Goal: Communication & Community: Answer question/provide support

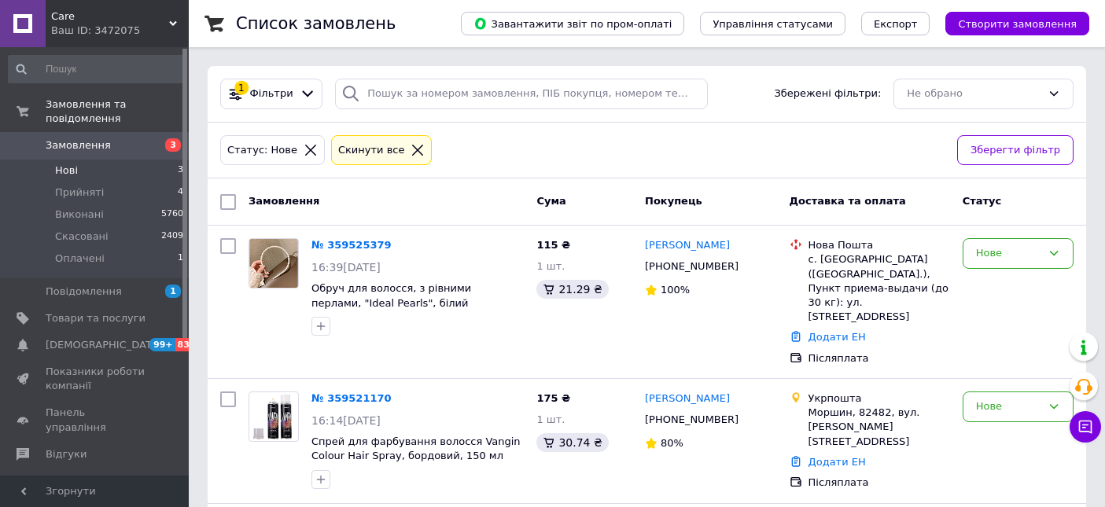
click at [1077, 427] on icon at bounding box center [1085, 427] width 16 height 16
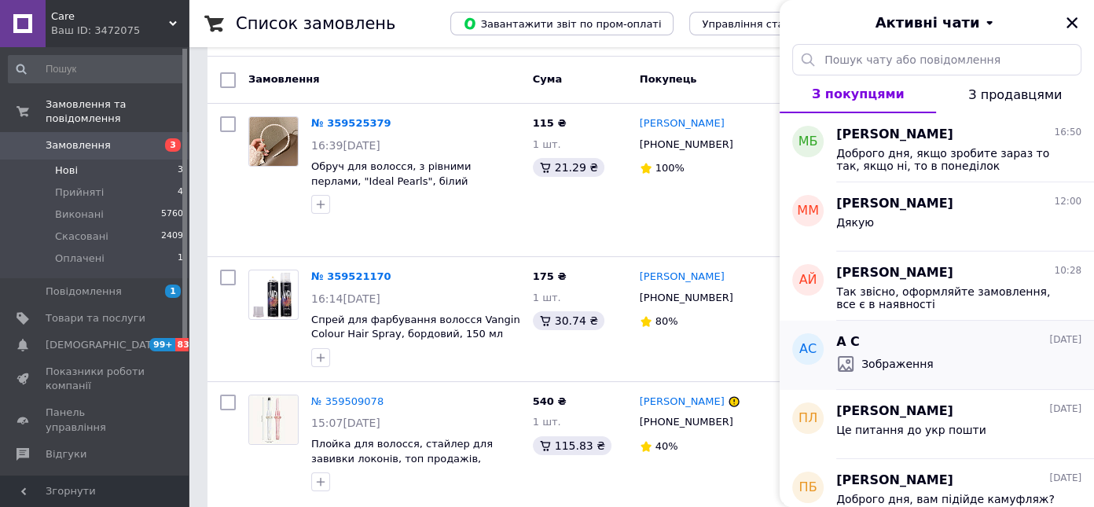
scroll to position [122, 0]
click at [1012, 157] on span "Доброго дня, якщо зробите зараз то так, якщо ні, то в понеділок" at bounding box center [948, 159] width 223 height 25
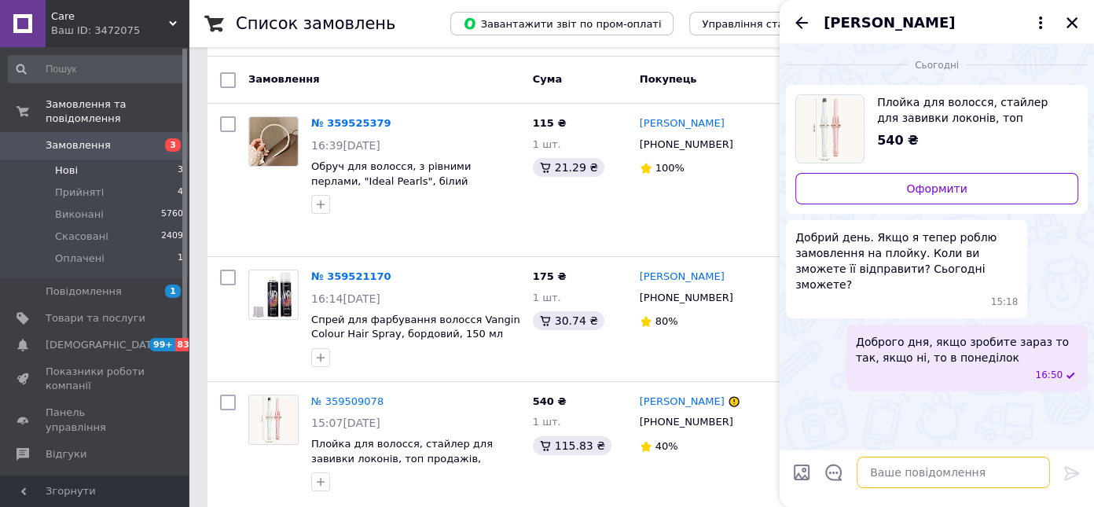
click at [925, 463] on textarea at bounding box center [953, 472] width 193 height 31
type textarea "[PERSON_NAME]"
type textarea "Бо о 17:00 в нас забирають всі посилки"
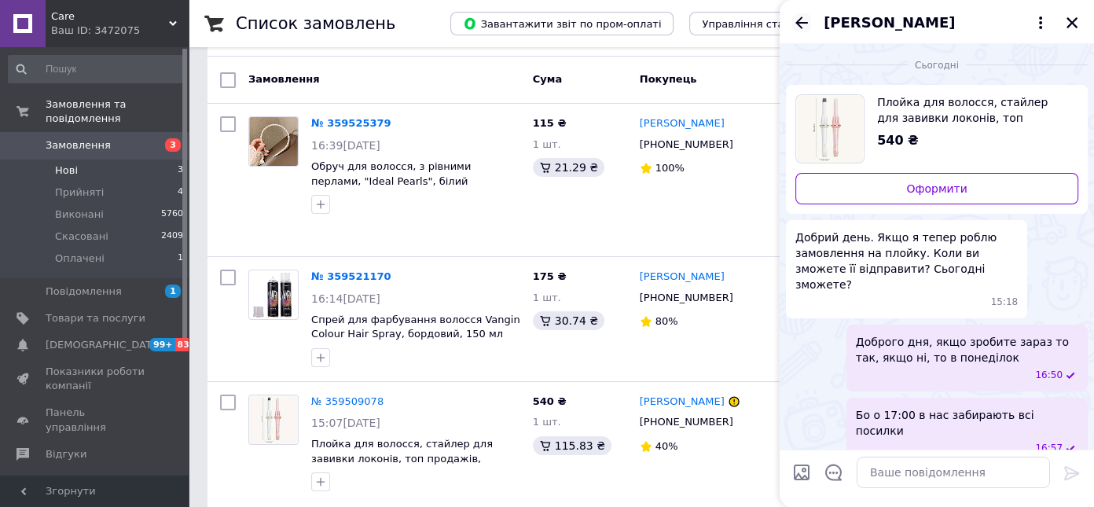
click at [798, 17] on icon "Назад" at bounding box center [802, 22] width 19 height 19
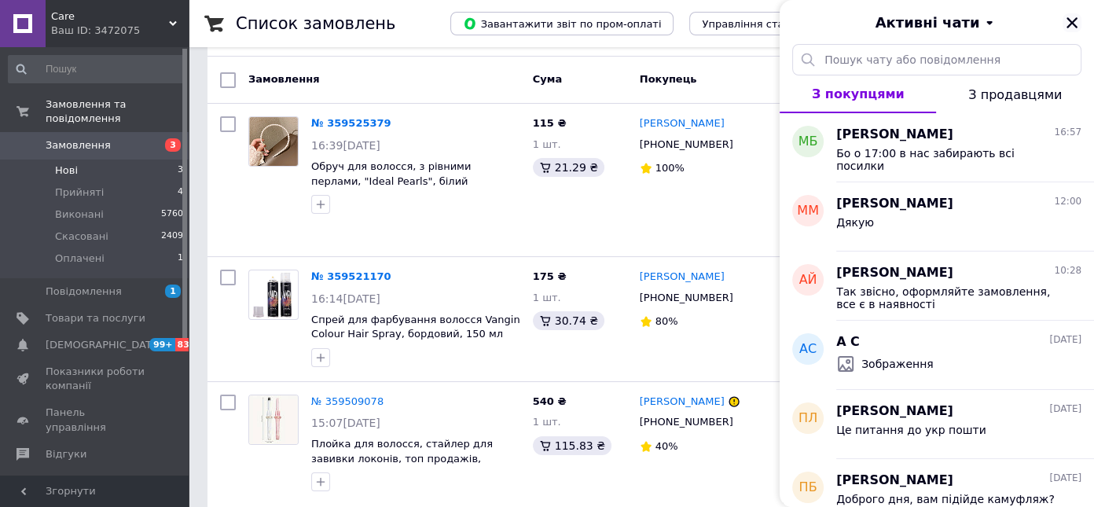
click at [1068, 24] on icon "Закрити" at bounding box center [1072, 23] width 14 height 14
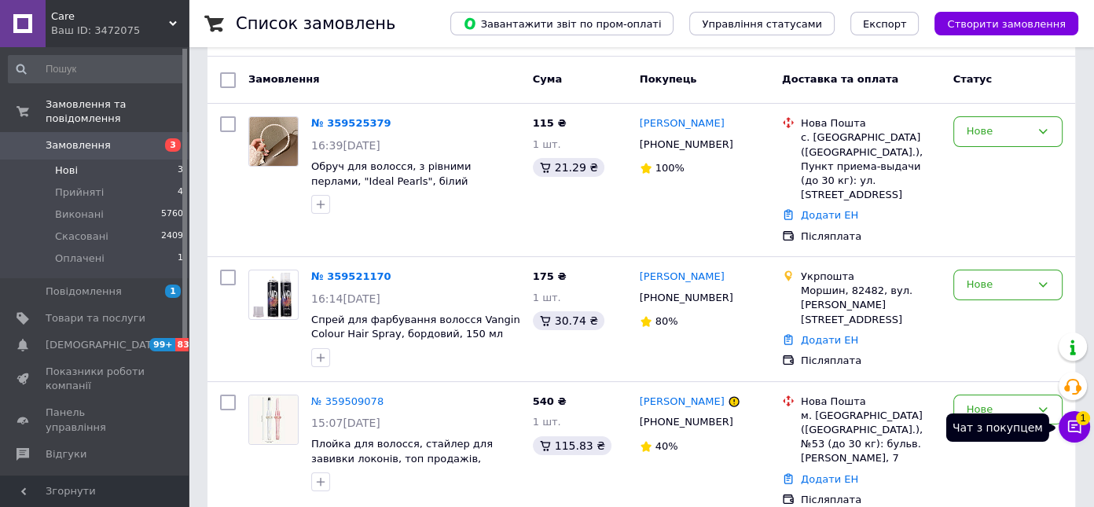
click at [1068, 419] on icon at bounding box center [1075, 427] width 16 height 16
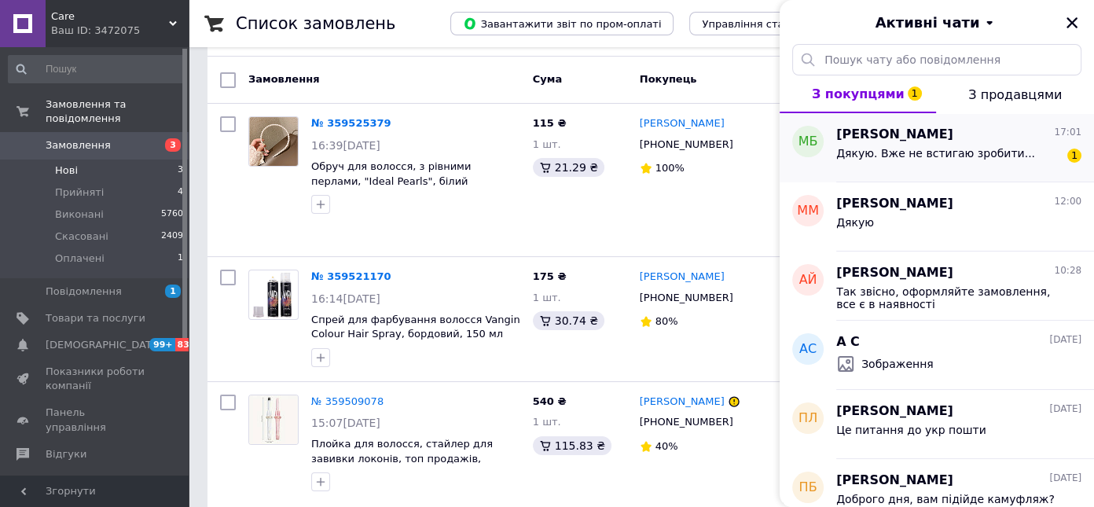
click at [952, 165] on div "Дякую. Вже не встигаю зробити..." at bounding box center [936, 158] width 199 height 22
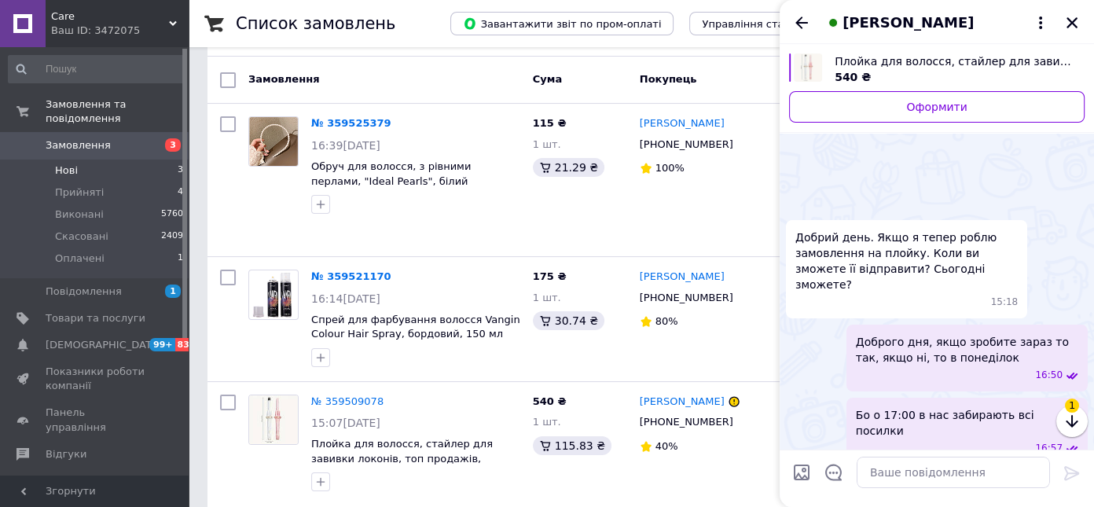
scroll to position [60, 0]
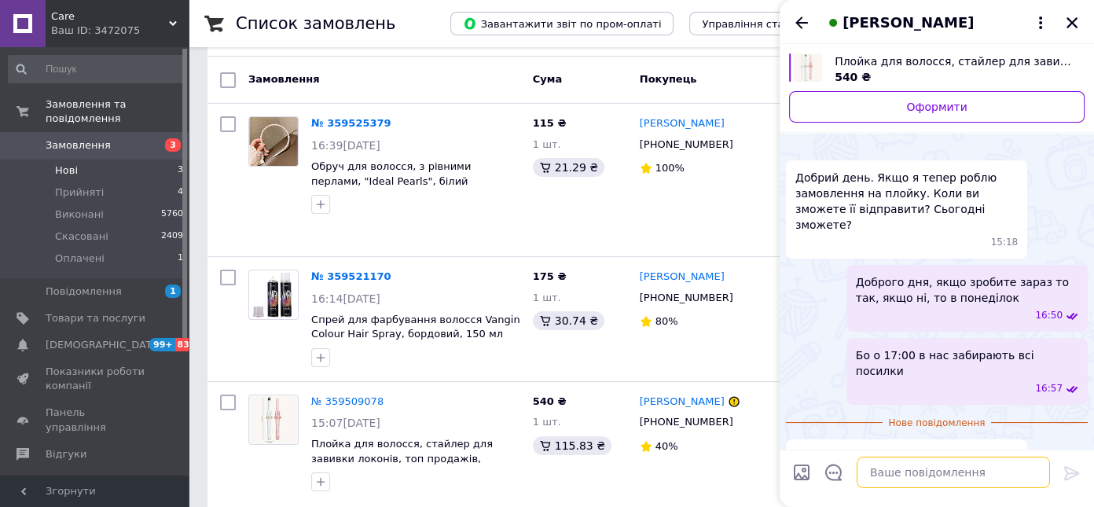
click at [896, 476] on textarea at bounding box center [953, 472] width 193 height 31
type textarea "з"
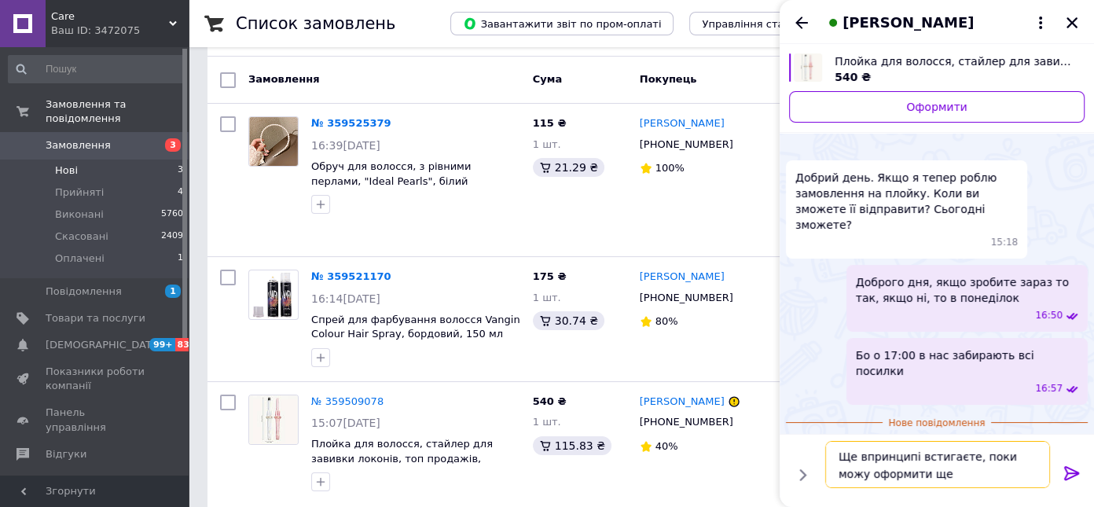
type textarea "Ще впринципі встигаєте, поки можу оформити ще"
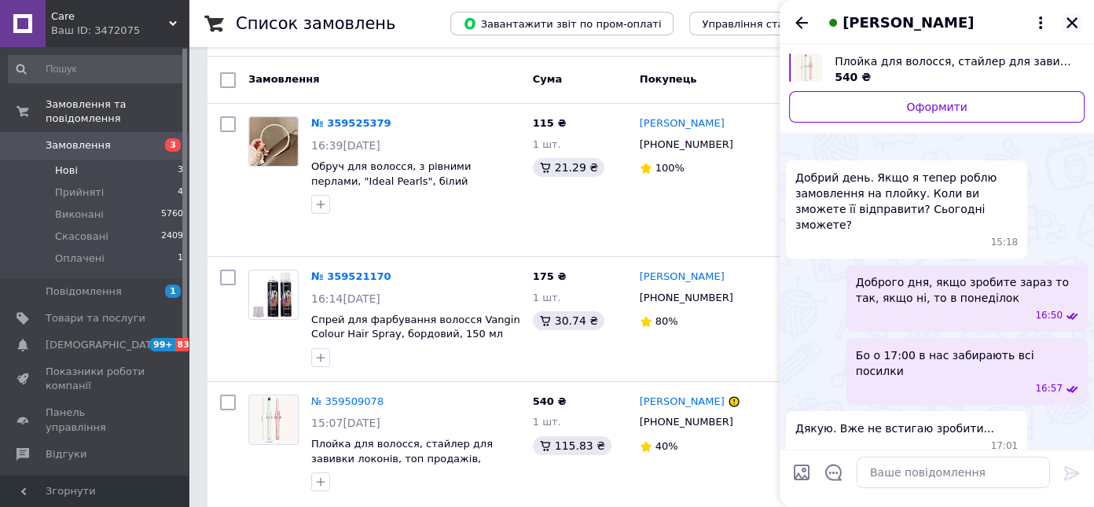
click at [1075, 24] on icon "Закрити" at bounding box center [1072, 22] width 11 height 11
